Goal: Information Seeking & Learning: Learn about a topic

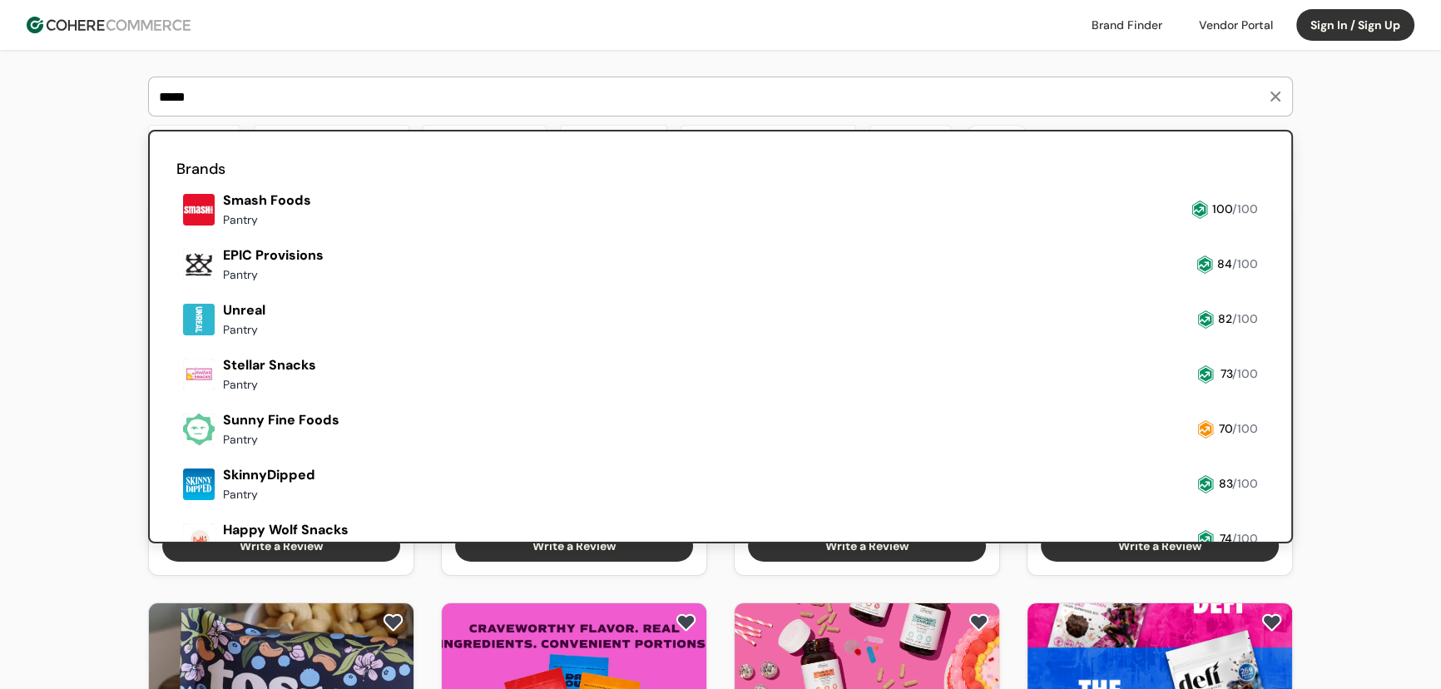
type input "*****"
click at [176, 232] on link at bounding box center [176, 232] width 0 height 0
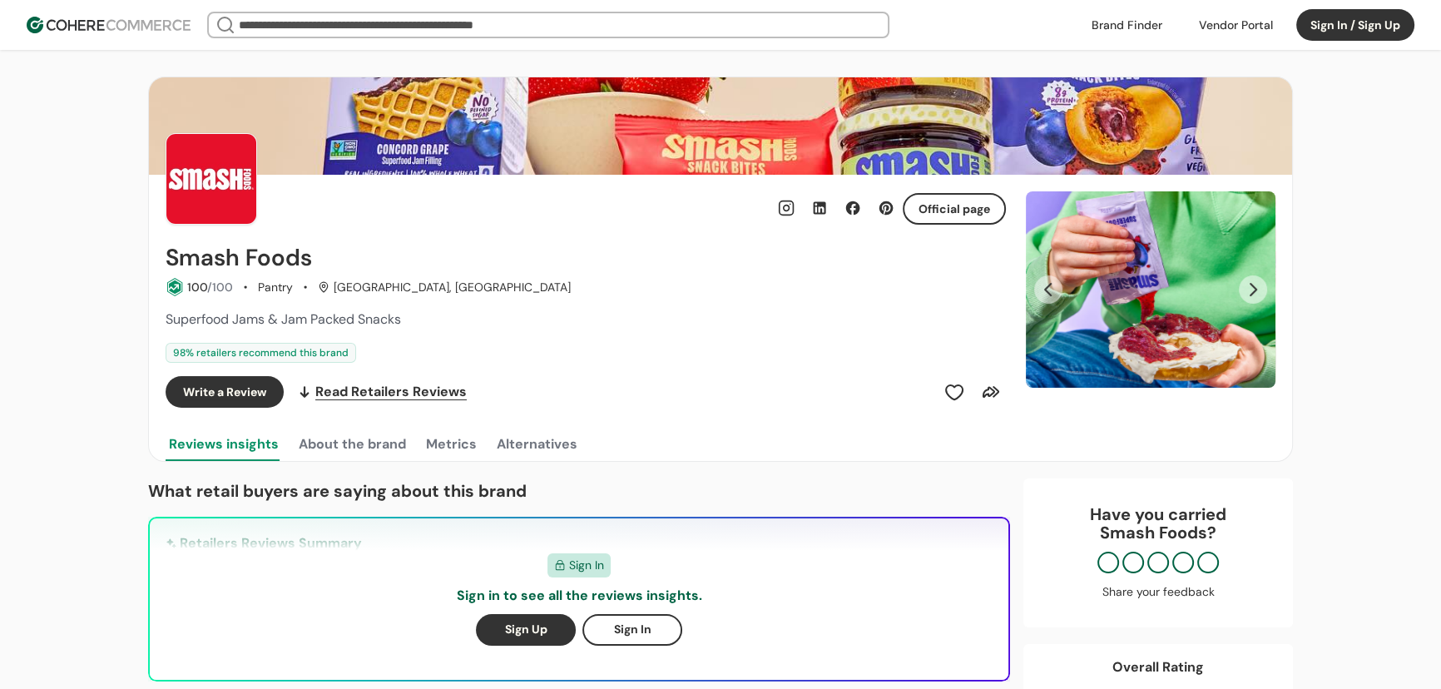
click at [433, 27] on input "search" at bounding box center [548, 24] width 626 height 23
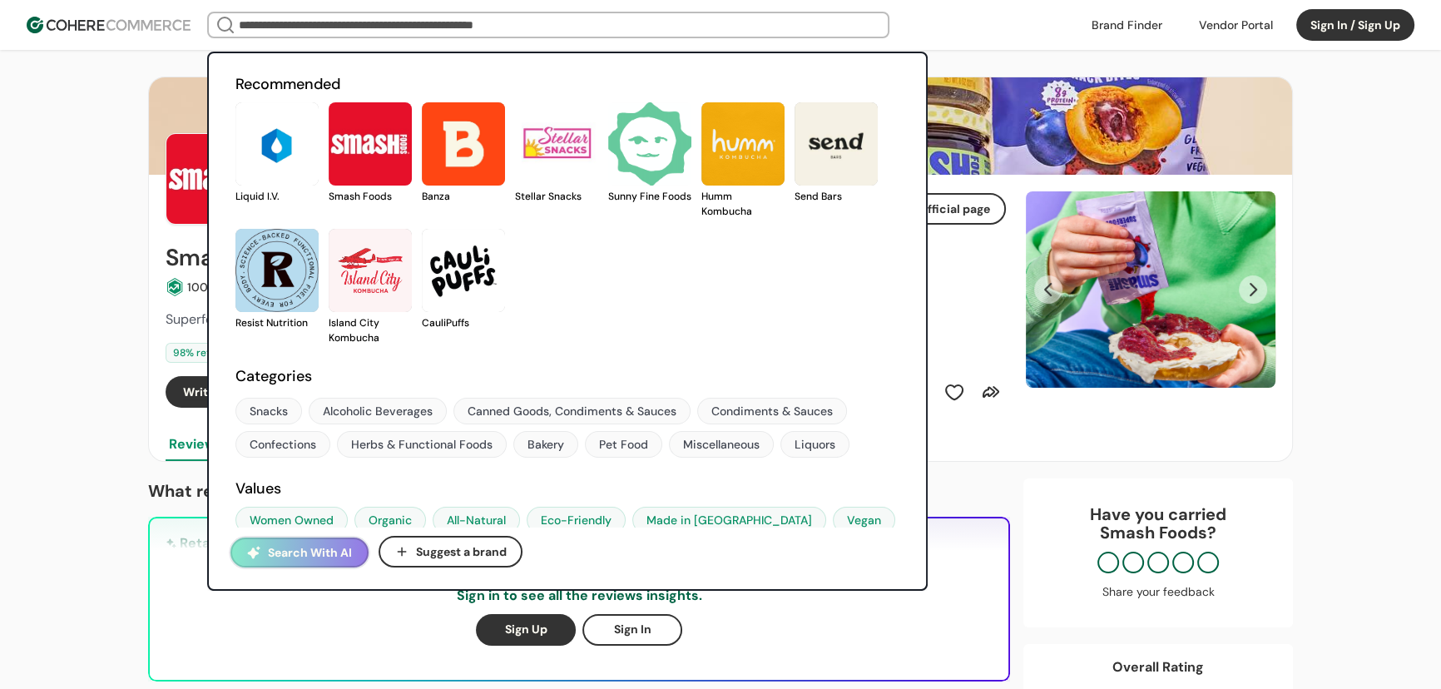
click at [260, 411] on div "Snacks" at bounding box center [269, 411] width 38 height 17
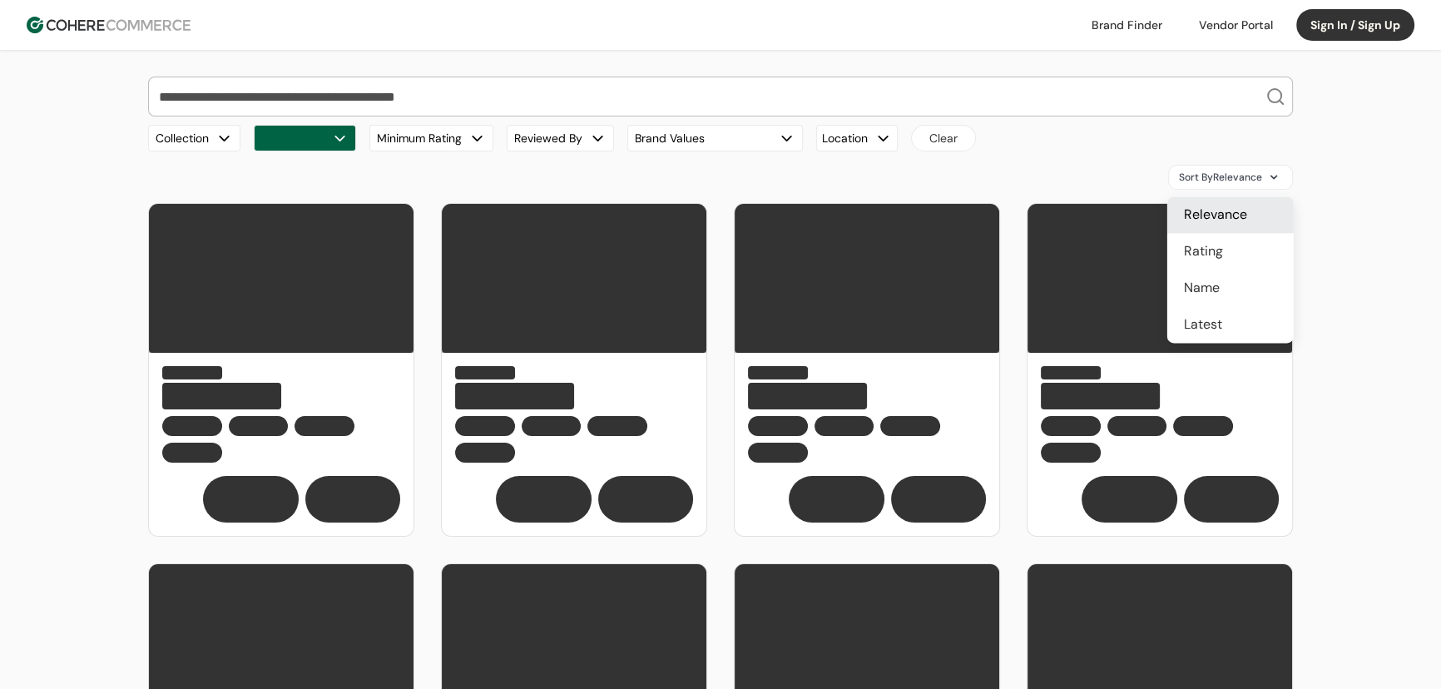
click at [1236, 172] on span "Sort By Relevance" at bounding box center [1220, 177] width 83 height 15
click at [1241, 250] on div "Rating" at bounding box center [1230, 251] width 126 height 37
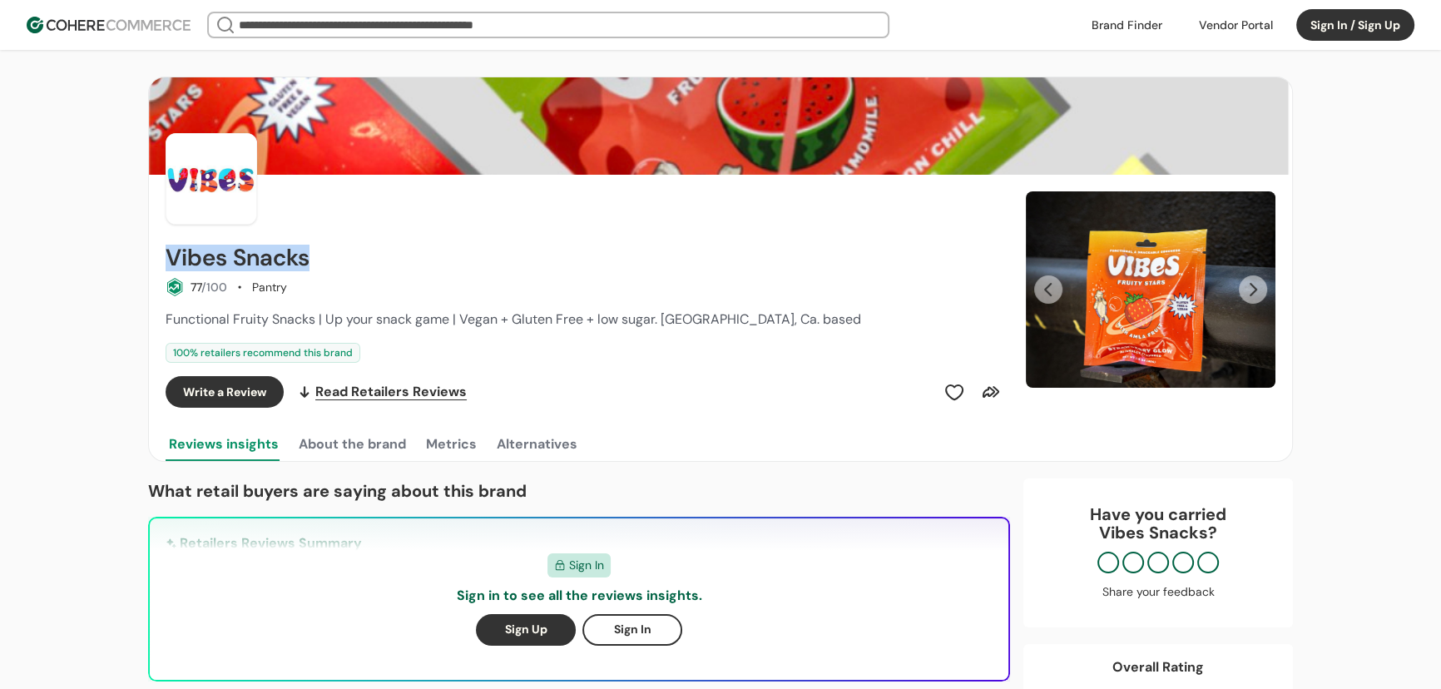
drag, startPoint x: 245, startPoint y: 253, endPoint x: 158, endPoint y: 254, distance: 86.5
click at [158, 254] on div "Vibes Snacks 77 /100 Pantry Functional Fruity Snacks | Up your snack game | Veg…" at bounding box center [720, 318] width 1143 height 286
click at [1248, 295] on button "Next Slide" at bounding box center [1253, 289] width 28 height 28
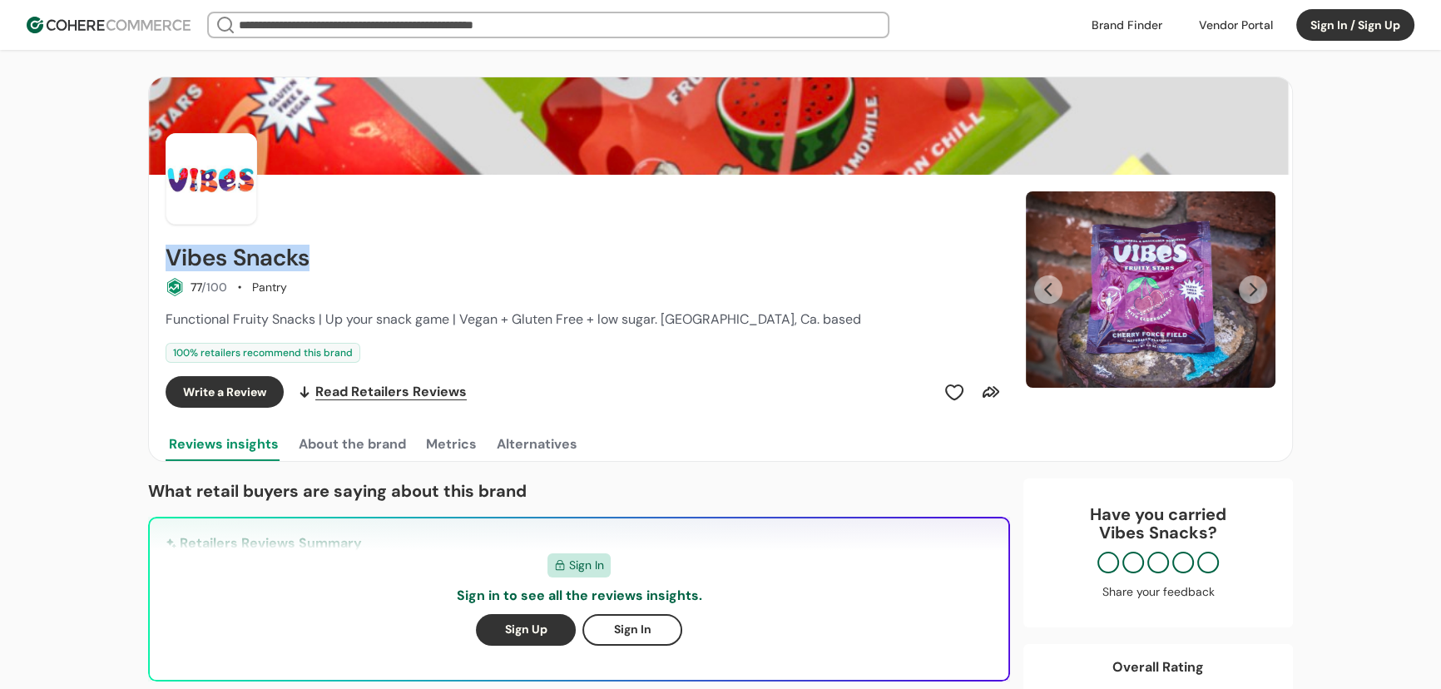
click at [1248, 295] on button "Next Slide" at bounding box center [1253, 289] width 28 height 28
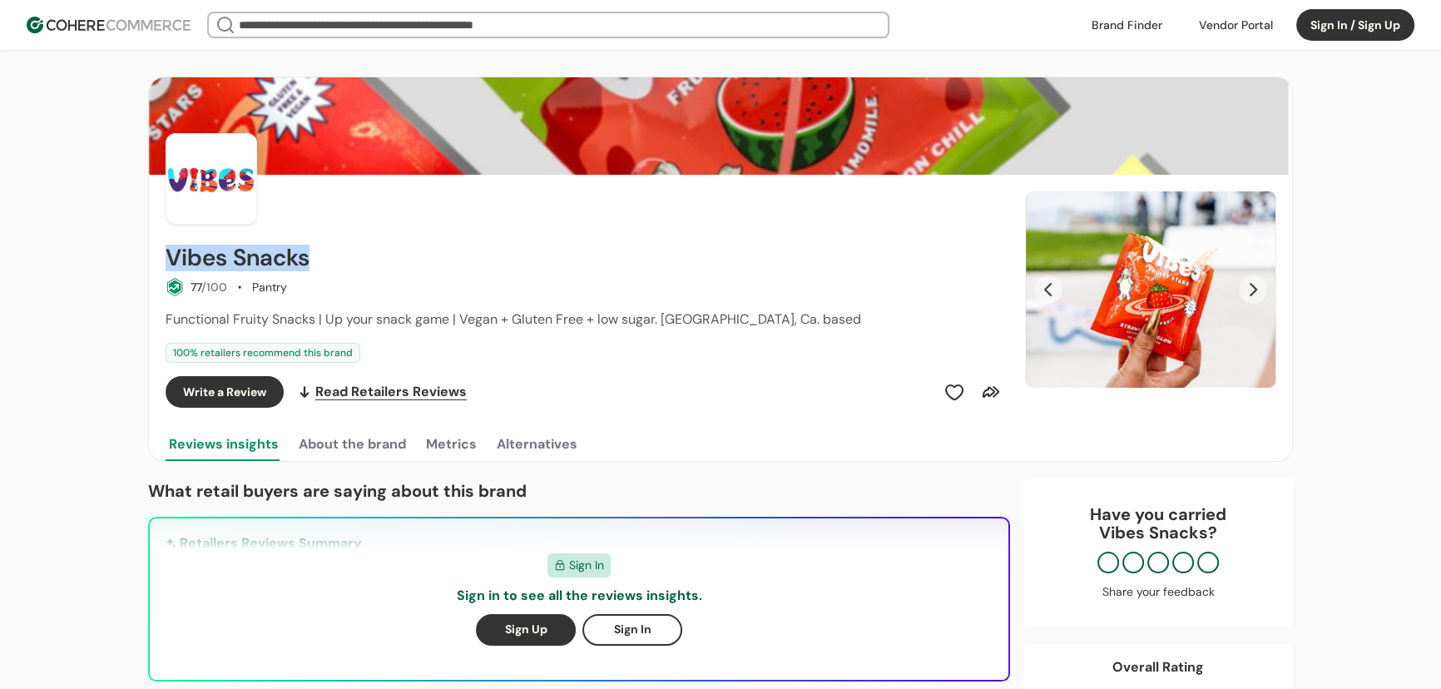
click at [1248, 295] on button "Next Slide" at bounding box center [1253, 289] width 28 height 28
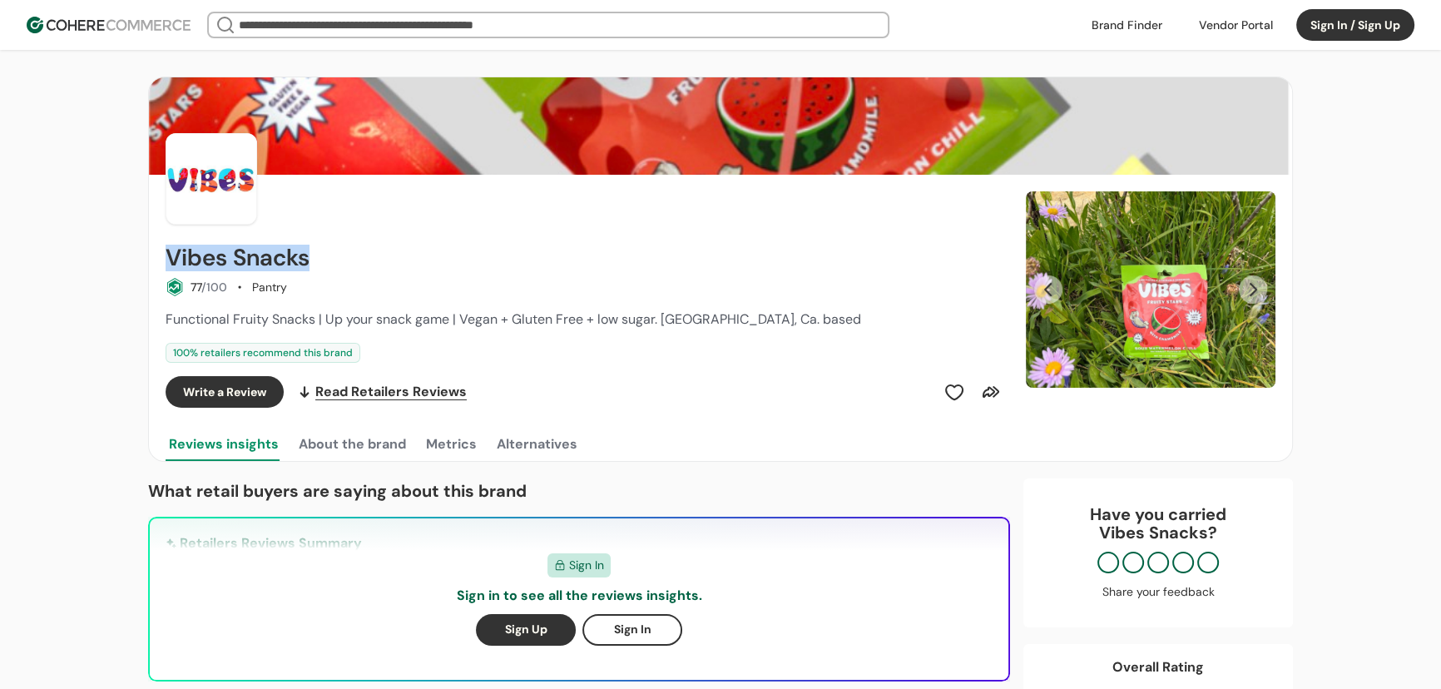
click at [1248, 295] on button "Next Slide" at bounding box center [1253, 289] width 28 height 28
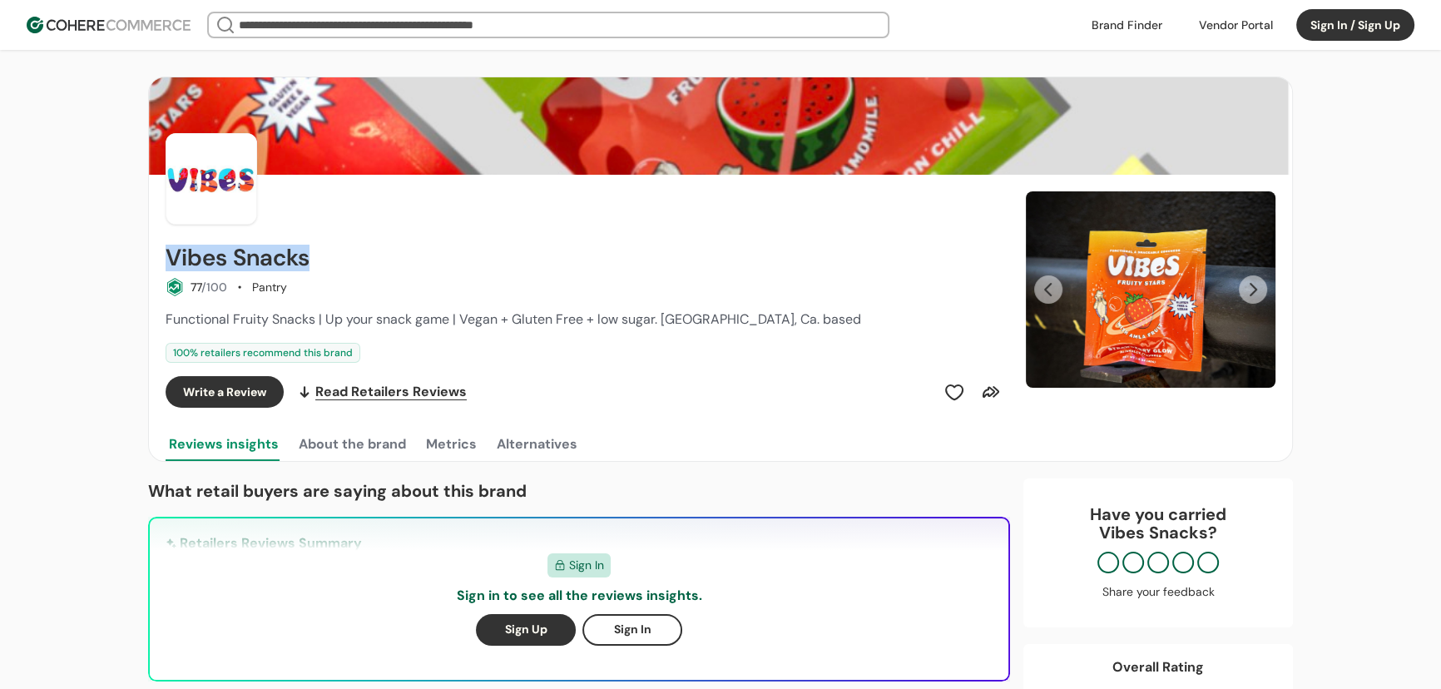
click at [1249, 290] on button "Next Slide" at bounding box center [1253, 289] width 28 height 28
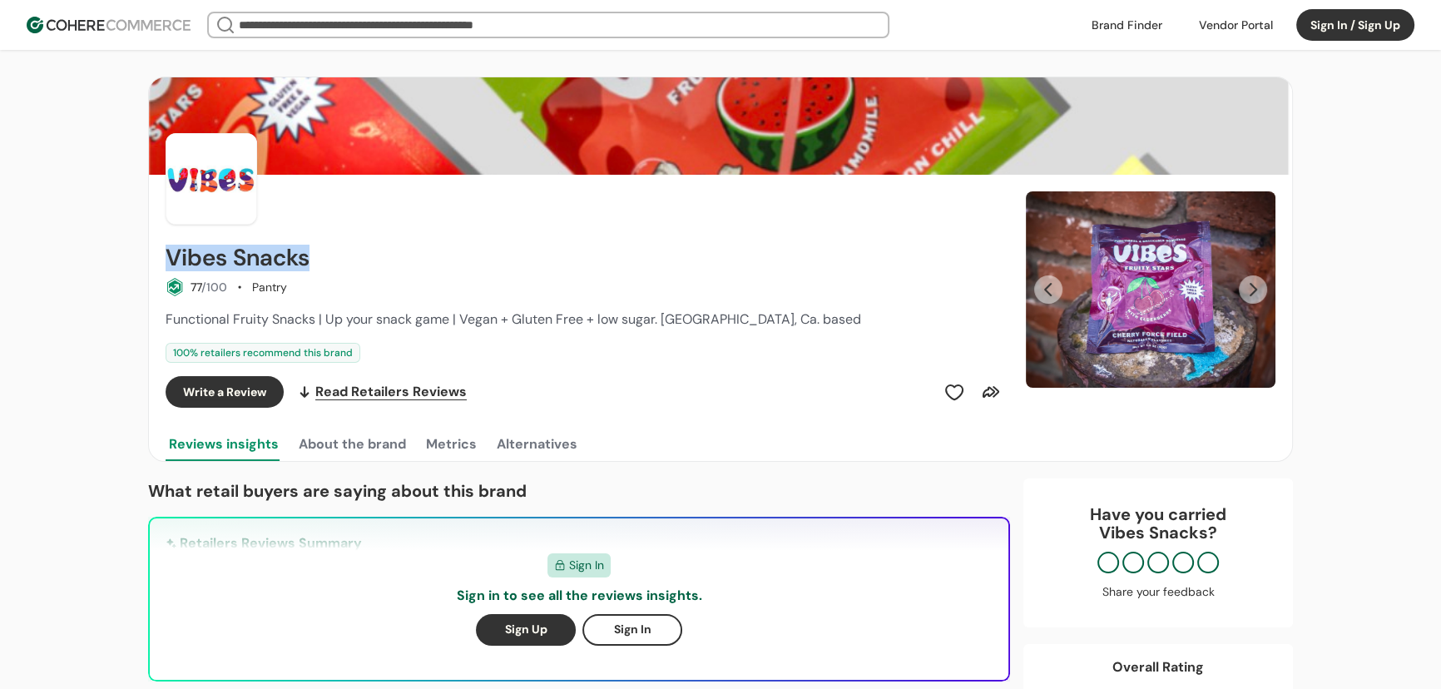
click at [1250, 290] on button "Next Slide" at bounding box center [1253, 289] width 28 height 28
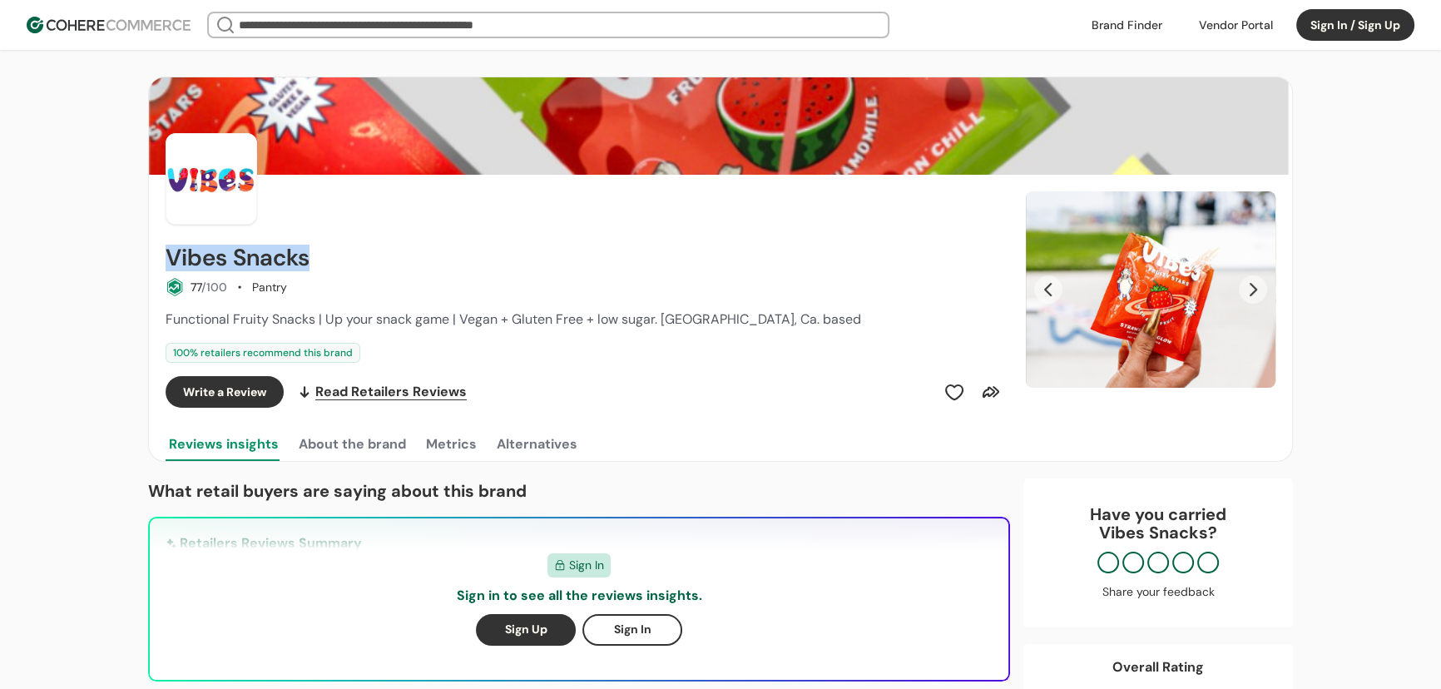
click at [1250, 290] on button "Next Slide" at bounding box center [1253, 289] width 28 height 28
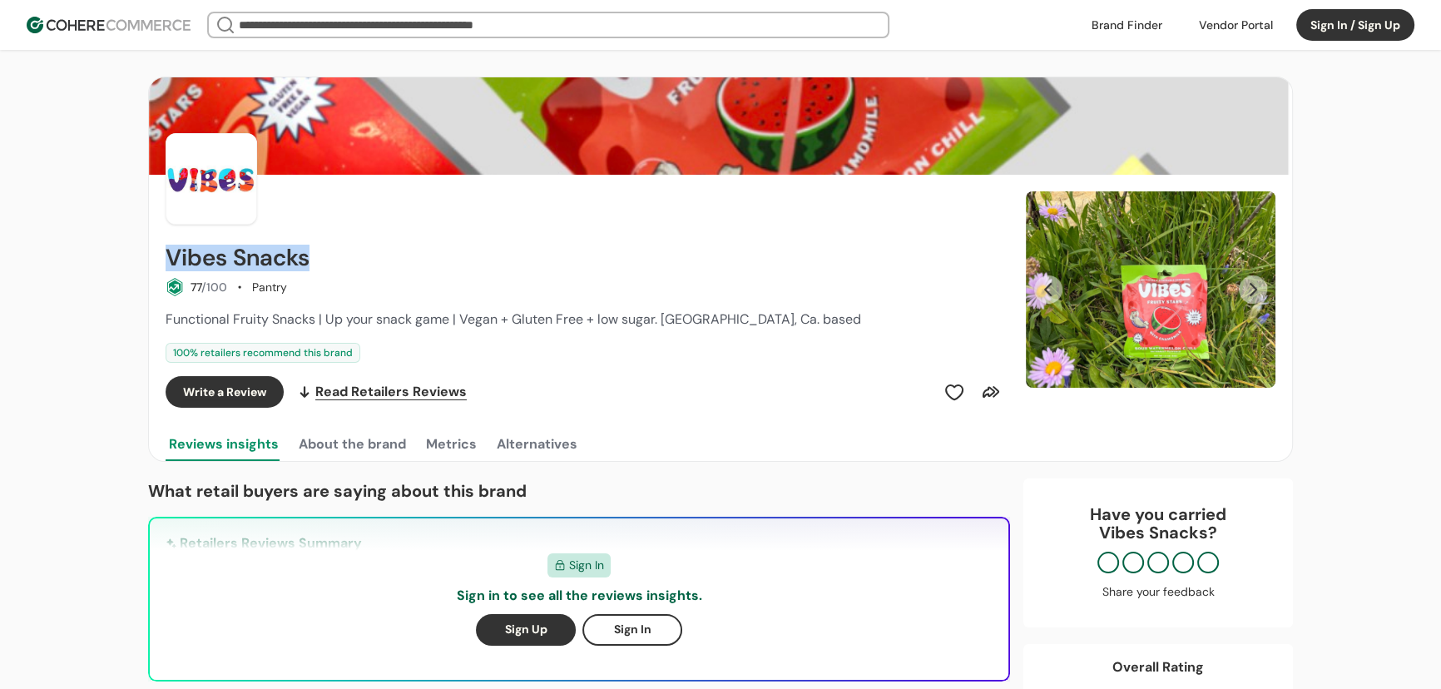
click at [1250, 290] on button "Next Slide" at bounding box center [1253, 289] width 28 height 28
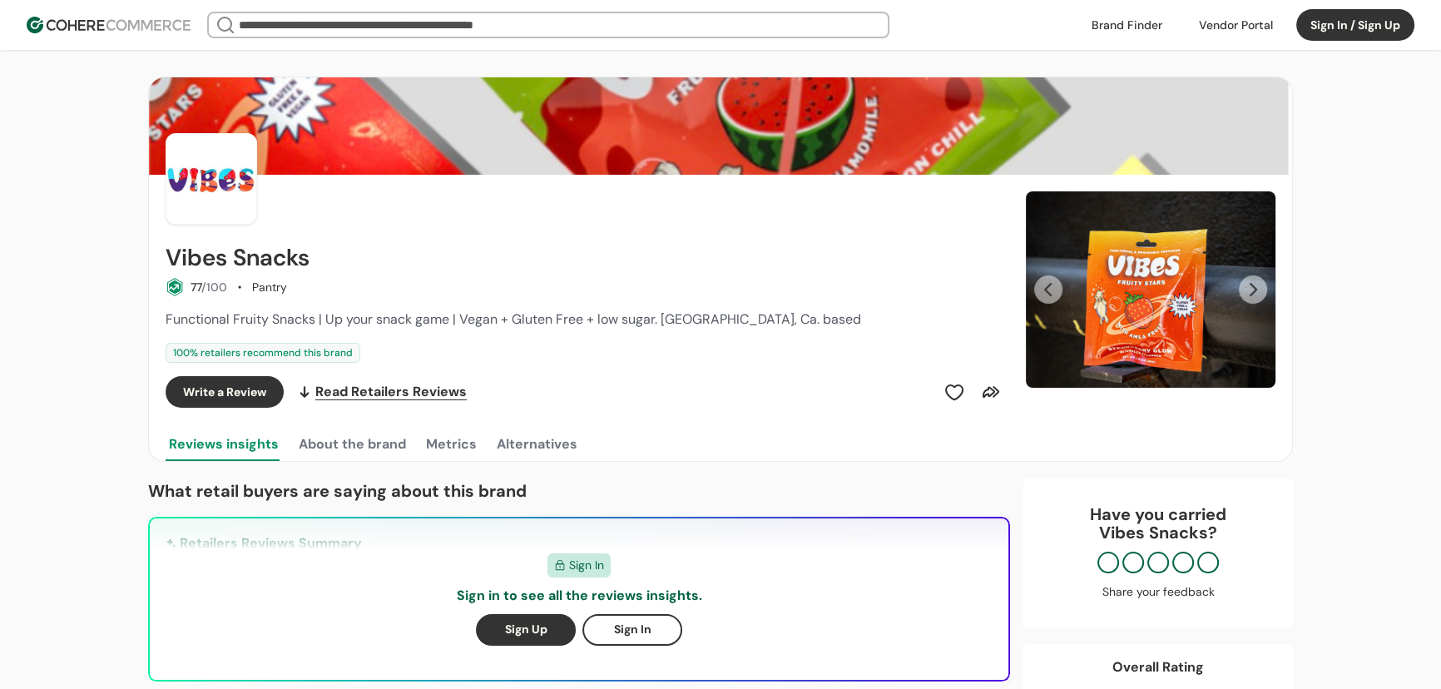
drag, startPoint x: 910, startPoint y: 161, endPoint x: 973, endPoint y: 93, distance: 92.4
click at [973, 93] on img at bounding box center [720, 125] width 1143 height 97
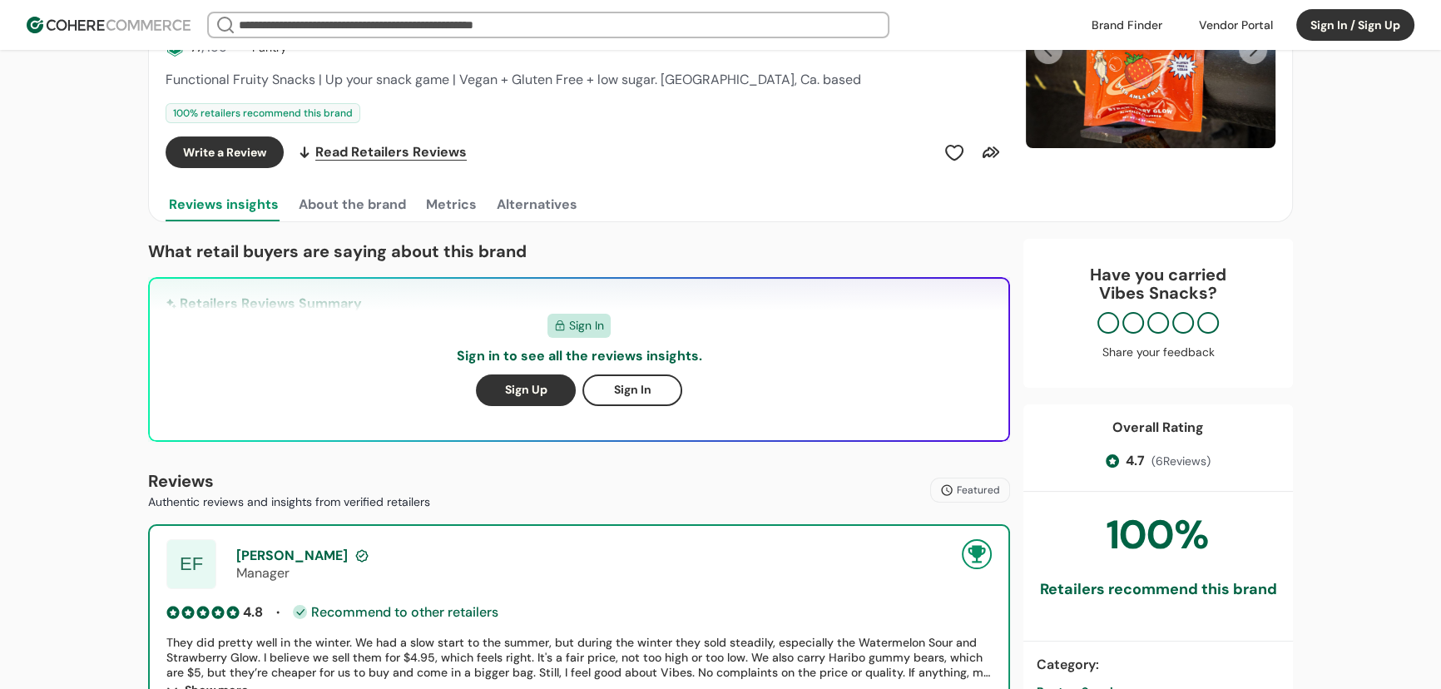
scroll to position [378, 0]
